Goal: Task Accomplishment & Management: Manage account settings

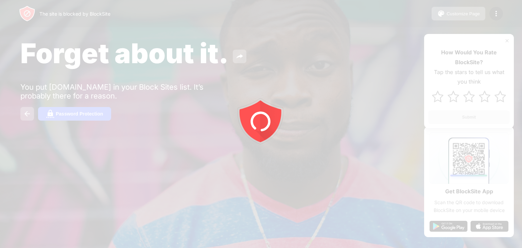
click at [320, 33] on div at bounding box center [261, 124] width 522 height 248
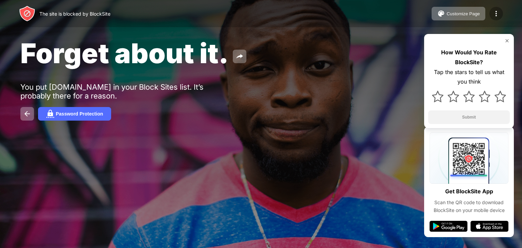
click at [498, 19] on div at bounding box center [496, 14] width 14 height 14
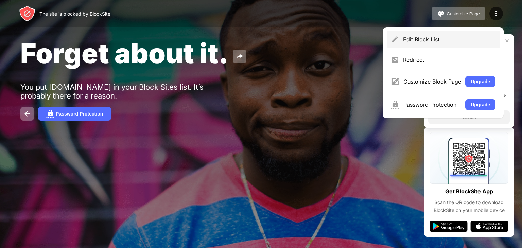
click at [430, 35] on div "Edit Block List" at bounding box center [443, 39] width 113 height 16
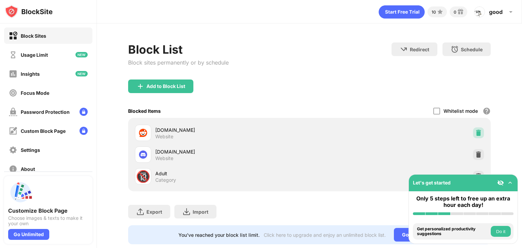
click at [475, 130] on img at bounding box center [478, 133] width 7 height 7
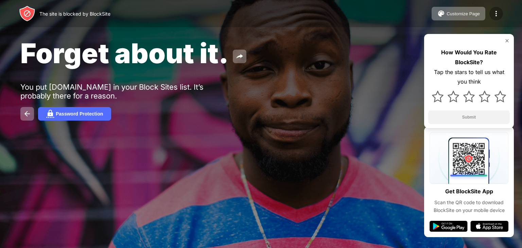
click at [490, 14] on div at bounding box center [496, 14] width 14 height 14
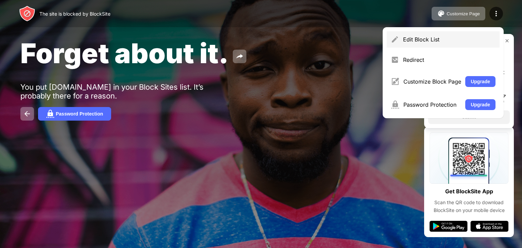
click at [416, 43] on div "Edit Block List" at bounding box center [443, 39] width 113 height 16
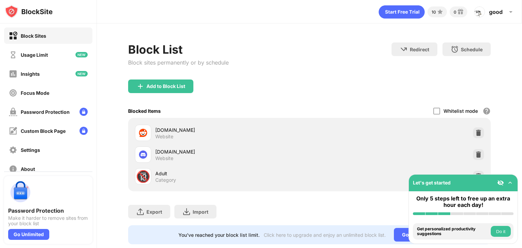
click at [445, 109] on div "Whitelist mode" at bounding box center [461, 111] width 34 height 6
click at [433, 111] on div at bounding box center [436, 111] width 7 height 7
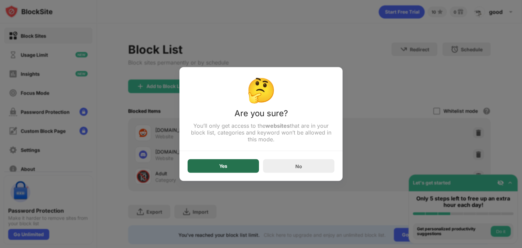
click at [242, 166] on div "Yes" at bounding box center [223, 166] width 71 height 14
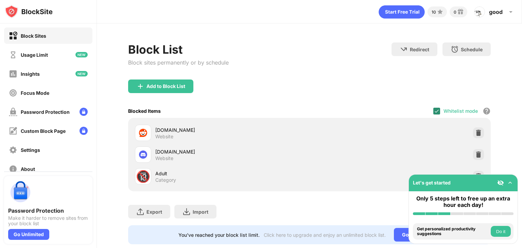
click at [434, 108] on img at bounding box center [436, 110] width 5 height 5
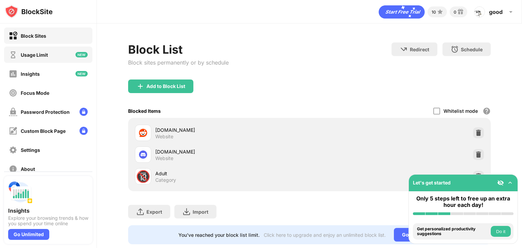
click at [45, 53] on div "Usage Limit" at bounding box center [34, 55] width 27 height 6
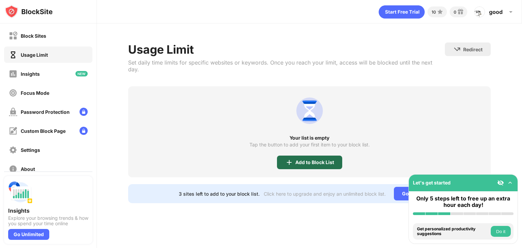
click at [291, 158] on img at bounding box center [289, 162] width 8 height 8
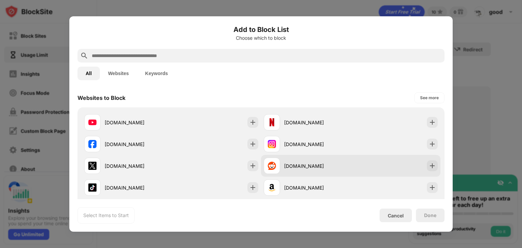
click at [429, 166] on img at bounding box center [432, 165] width 7 height 7
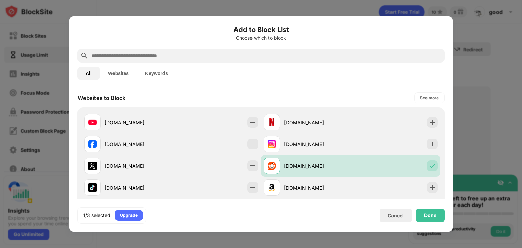
click at [320, 53] on input "text" at bounding box center [266, 56] width 351 height 8
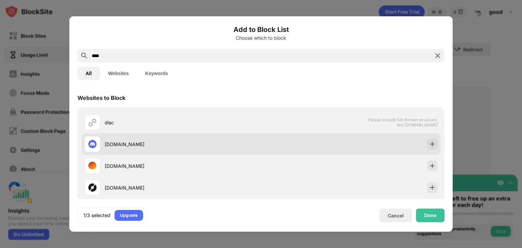
type input "****"
click at [411, 143] on div "[DOMAIN_NAME]" at bounding box center [261, 144] width 359 height 22
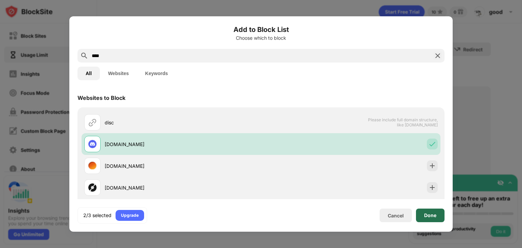
click at [428, 216] on div "Done" at bounding box center [430, 215] width 12 height 5
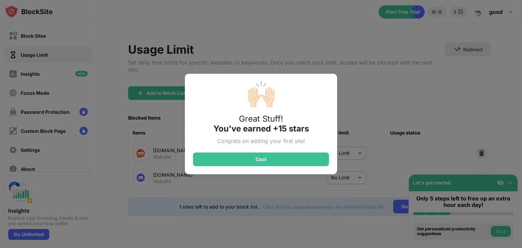
click at [342, 144] on div "🙌🏻 Great Stuff! You've earned +15 stars Congrats on adding your first site! Cool" at bounding box center [261, 124] width 522 height 248
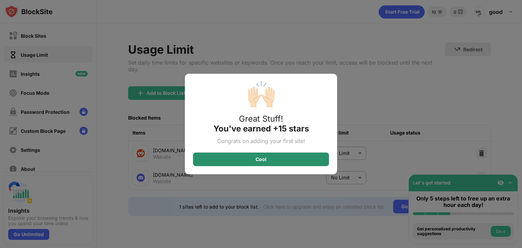
click at [307, 162] on div "Cool" at bounding box center [261, 160] width 136 height 14
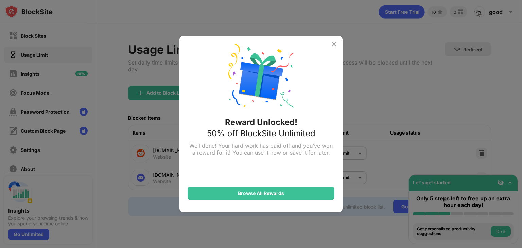
click at [328, 39] on div "Reward Unlocked! 50% off BlockSite Unlimited Well done! Your hard work has paid…" at bounding box center [260, 124] width 163 height 177
click at [335, 45] on img at bounding box center [334, 44] width 8 height 8
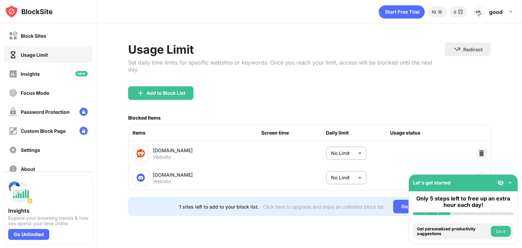
click at [355, 142] on body "Block Sites Usage Limit Insights Focus Mode Password Protection Custom Block Pa…" at bounding box center [261, 124] width 522 height 248
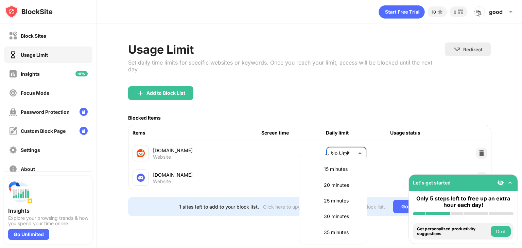
scroll to position [46, 0]
click at [330, 219] on p "30 minutes" at bounding box center [341, 216] width 35 height 7
type input "**"
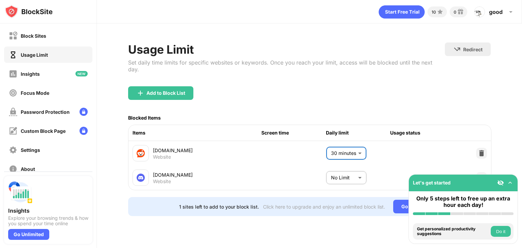
click at [339, 169] on body "Block Sites Usage Limit Insights Focus Mode Password Protection Custom Block Pa…" at bounding box center [261, 124] width 522 height 248
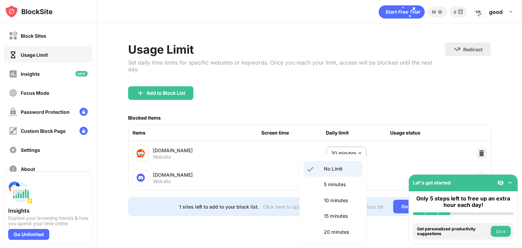
click at [334, 216] on p "15 minutes" at bounding box center [341, 215] width 35 height 7
type input "**"
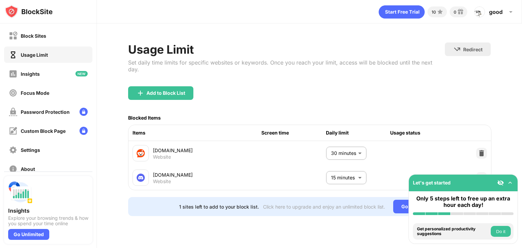
drag, startPoint x: 205, startPoint y: 101, endPoint x: 152, endPoint y: 68, distance: 63.0
click at [152, 68] on div "Usage Limit Set daily time limits for specific websites or keywords. Once you r…" at bounding box center [309, 129] width 363 height 174
click at [41, 39] on div "Block Sites" at bounding box center [27, 36] width 37 height 8
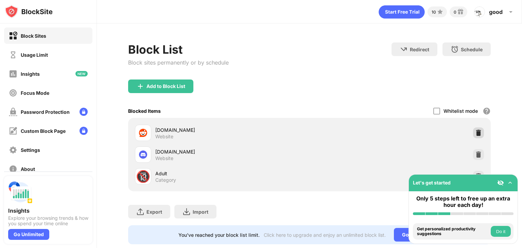
click at [475, 130] on img at bounding box center [478, 133] width 7 height 7
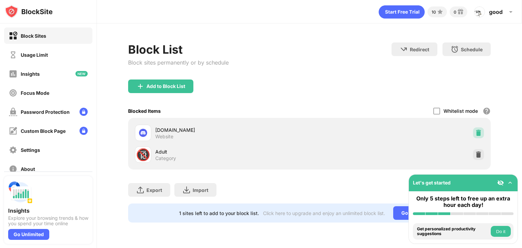
click at [476, 131] on img at bounding box center [478, 133] width 7 height 7
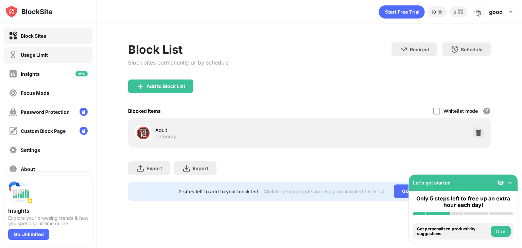
click at [38, 59] on div "Usage Limit" at bounding box center [48, 55] width 88 height 16
